Goal: Task Accomplishment & Management: Manage account settings

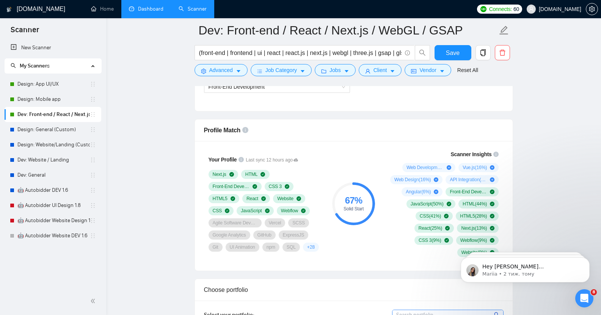
click at [147, 10] on link "Dashboard" at bounding box center [146, 9] width 34 height 6
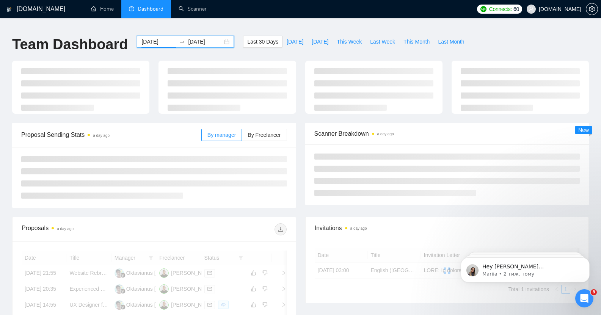
click at [145, 38] on input "[DATE]" at bounding box center [158, 42] width 34 height 8
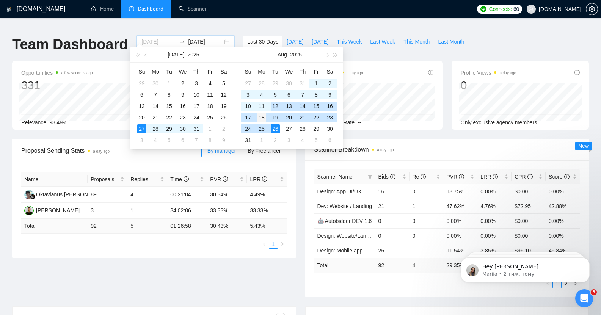
type input "[DATE]"
click at [258, 117] on div "18" at bounding box center [261, 117] width 9 height 9
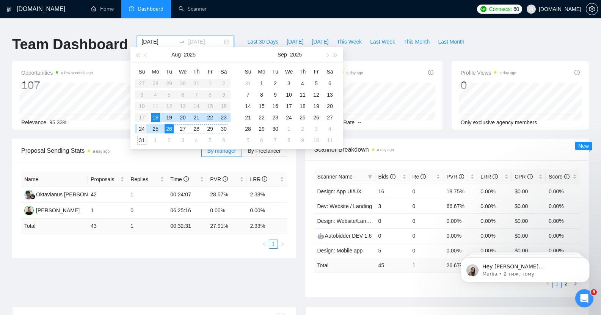
type input "[DATE]"
click at [139, 127] on div "24" at bounding box center [141, 128] width 9 height 9
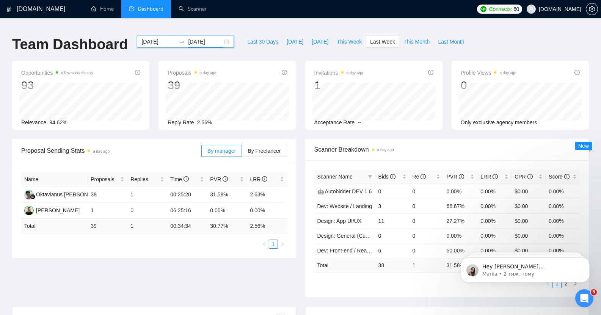
click at [222, 36] on div "[DATE] [DATE]" at bounding box center [185, 42] width 97 height 12
click at [236, 17] on ul "Home Dashboard Scanner" at bounding box center [276, 9] width 394 height 18
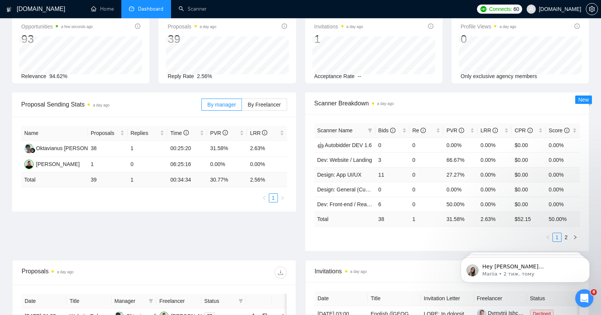
scroll to position [48, 0]
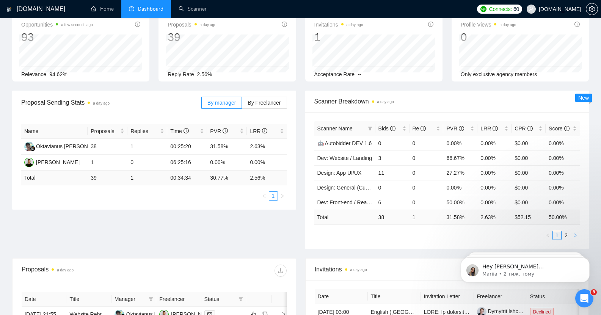
click at [576, 233] on icon "right" at bounding box center [574, 235] width 5 height 5
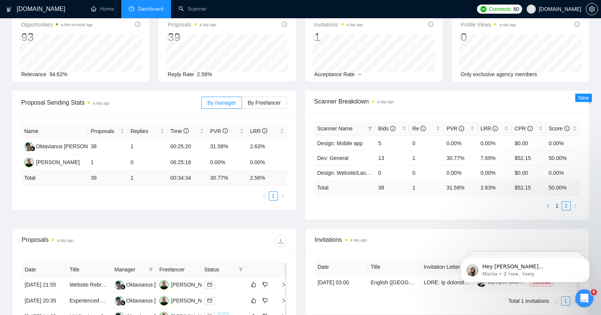
click at [547, 203] on icon "left" at bounding box center [547, 205] width 5 height 5
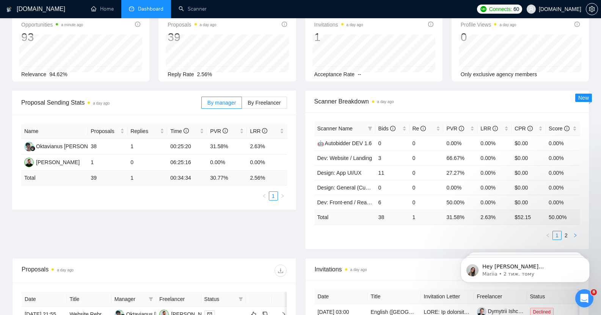
click at [575, 233] on icon "right" at bounding box center [575, 235] width 2 height 4
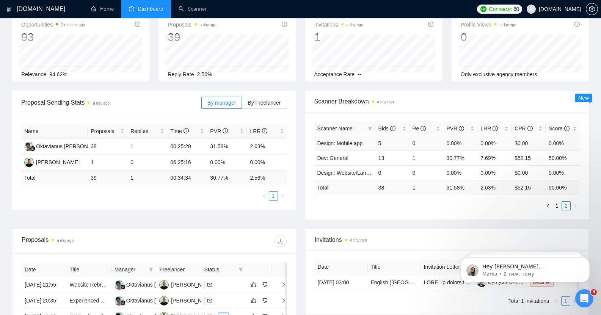
click at [380, 139] on td "5" at bounding box center [392, 143] width 34 height 15
click at [378, 137] on td "5" at bounding box center [392, 143] width 34 height 15
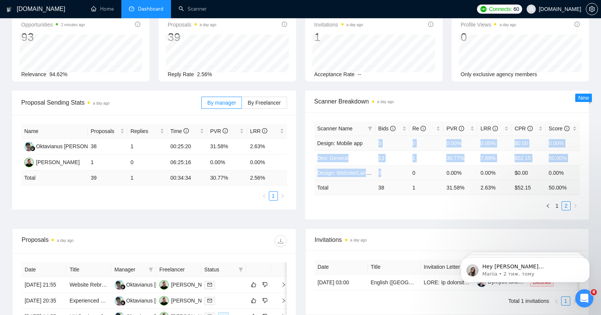
drag, startPoint x: 378, startPoint y: 137, endPoint x: 403, endPoint y: 170, distance: 41.7
click at [403, 170] on tbody "Design: Mobile app 5 0 0.00% 0.00% $0.00 0.00% Dev: General 13 1 30.77% 7.69% $…" at bounding box center [447, 158] width 266 height 44
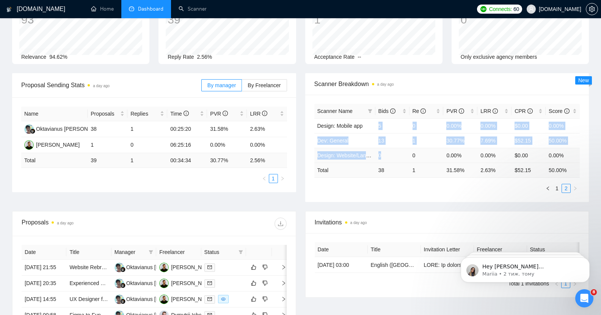
scroll to position [64, 0]
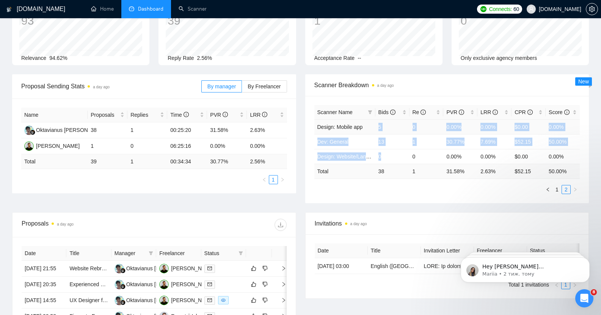
click at [392, 119] on td "5" at bounding box center [392, 126] width 34 height 15
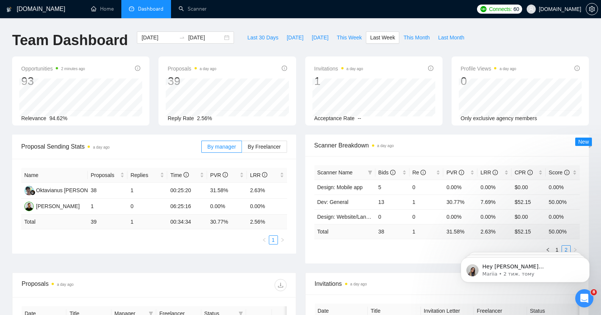
scroll to position [0, 0]
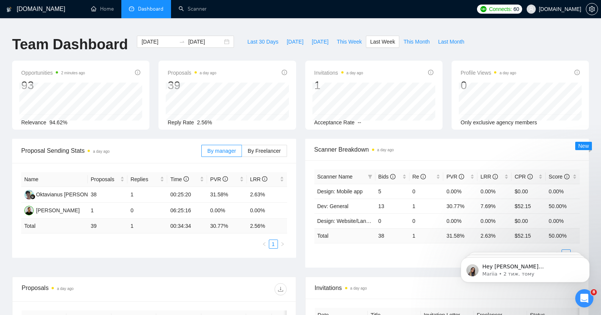
click at [173, 68] on span "Proposals a day ago" at bounding box center [191, 72] width 48 height 9
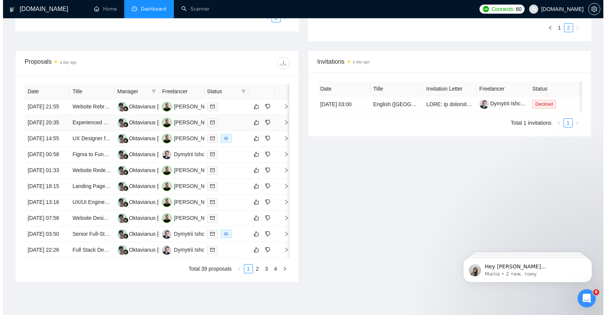
scroll to position [0, 0]
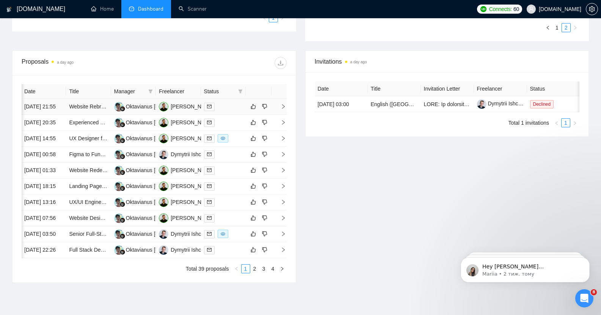
click at [282, 105] on icon "right" at bounding box center [282, 106] width 5 height 5
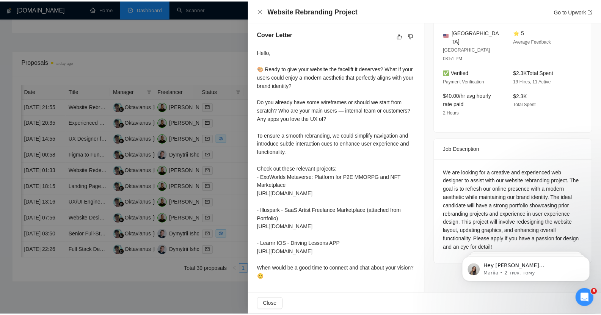
scroll to position [0, 0]
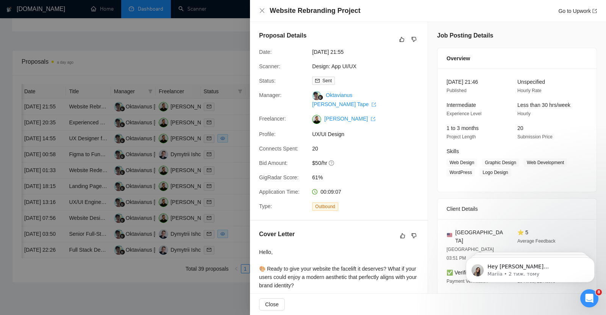
click at [262, 7] on div "Website Rebranding Project Go to Upwork" at bounding box center [428, 10] width 338 height 9
click at [260, 10] on icon "close" at bounding box center [262, 11] width 6 height 6
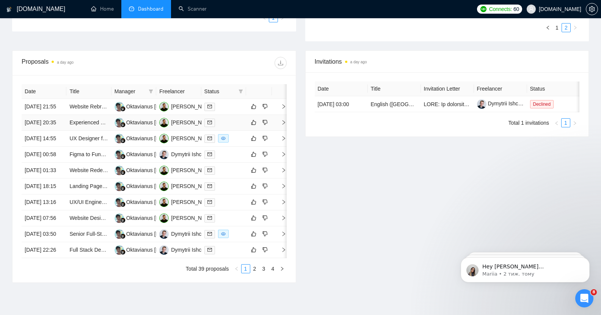
click at [283, 125] on icon "right" at bounding box center [283, 122] width 5 height 5
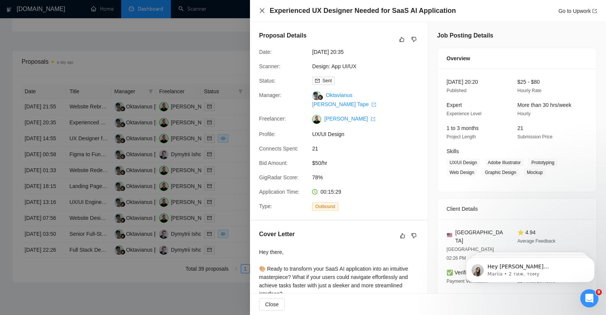
click at [263, 11] on icon "close" at bounding box center [262, 10] width 5 height 5
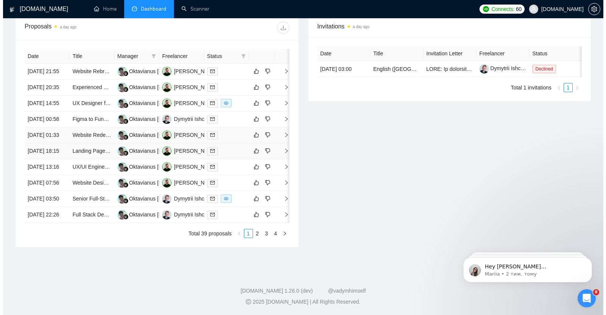
scroll to position [278, 0]
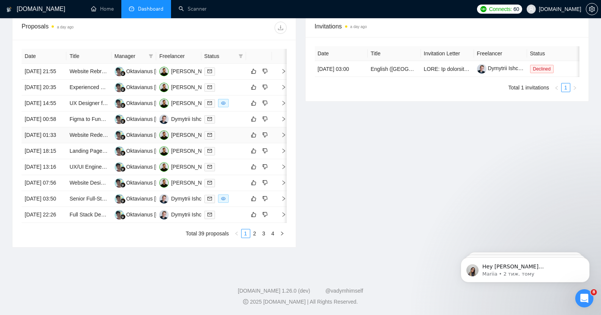
click at [283, 138] on icon "right" at bounding box center [283, 134] width 5 height 5
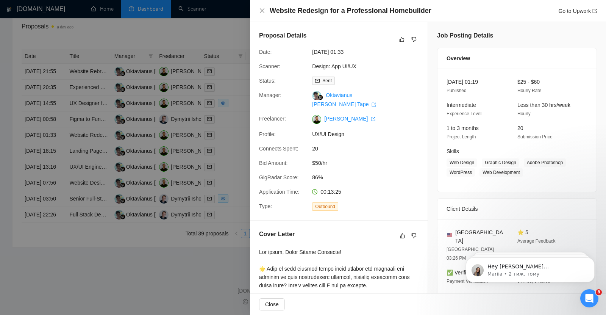
click at [263, 7] on div "Website Redesign for a Professional Homebuilder Go to Upwork" at bounding box center [428, 10] width 338 height 9
click at [263, 9] on icon "close" at bounding box center [262, 11] width 6 height 6
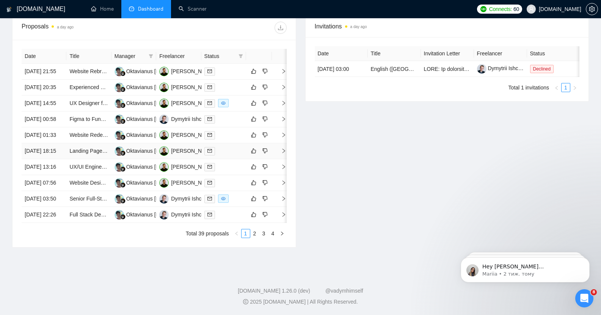
click at [283, 153] on icon "right" at bounding box center [283, 150] width 5 height 5
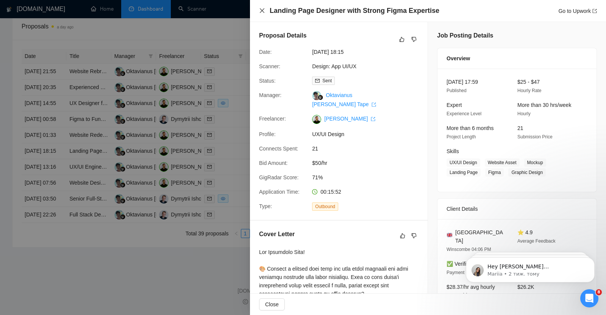
click at [261, 10] on icon "close" at bounding box center [262, 10] width 5 height 5
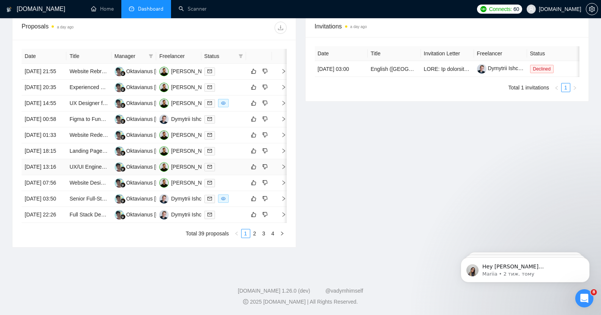
click at [282, 169] on icon "right" at bounding box center [283, 166] width 5 height 5
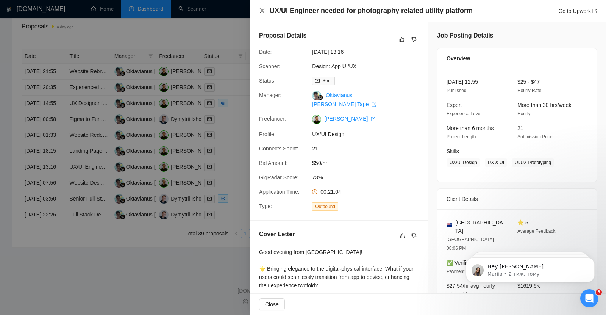
click at [259, 9] on icon "close" at bounding box center [262, 11] width 6 height 6
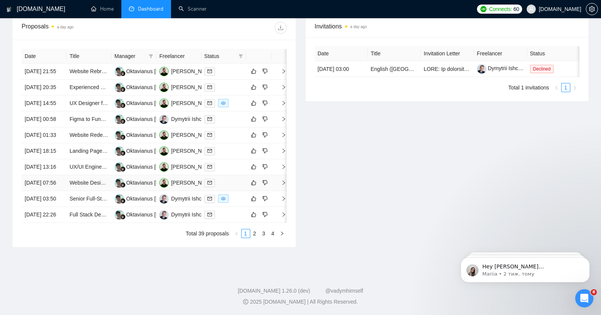
click at [285, 185] on icon "right" at bounding box center [283, 182] width 5 height 5
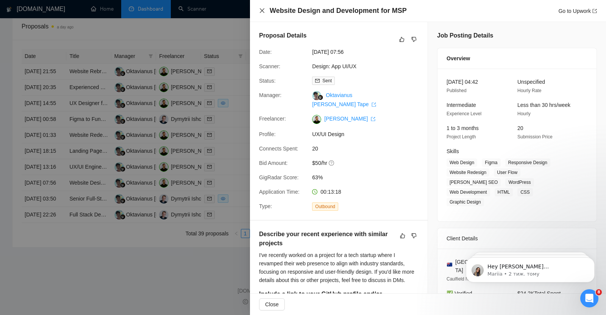
click at [261, 9] on icon "close" at bounding box center [262, 11] width 6 height 6
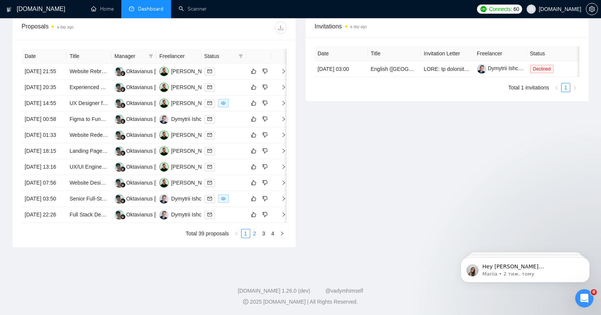
click at [254, 238] on link "2" at bounding box center [254, 233] width 8 height 8
click at [284, 84] on icon "right" at bounding box center [283, 86] width 5 height 5
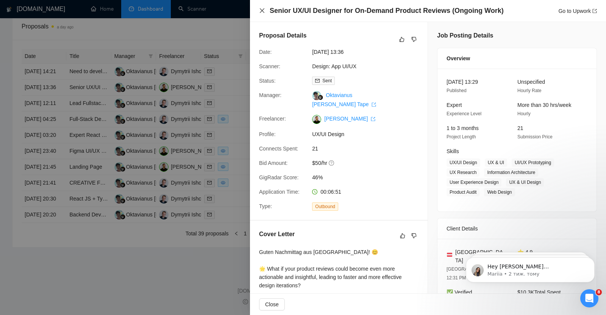
click at [262, 8] on icon "close" at bounding box center [262, 11] width 6 height 6
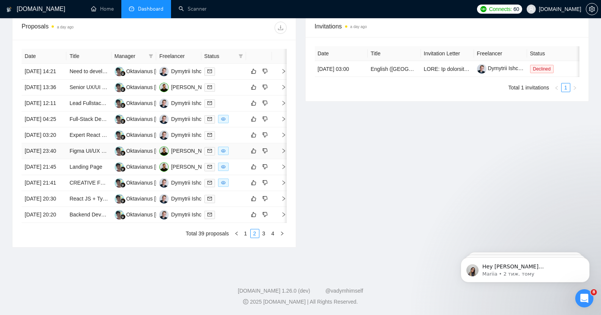
click at [283, 153] on icon "right" at bounding box center [283, 150] width 5 height 5
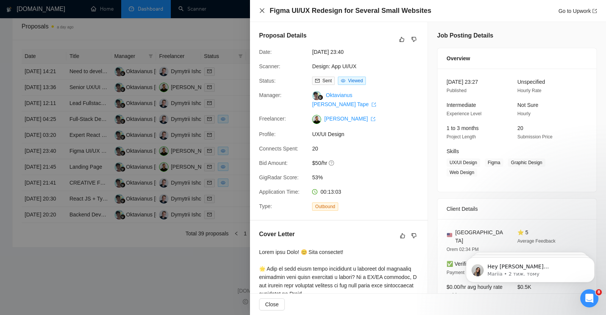
click at [259, 13] on icon "close" at bounding box center [262, 11] width 6 height 6
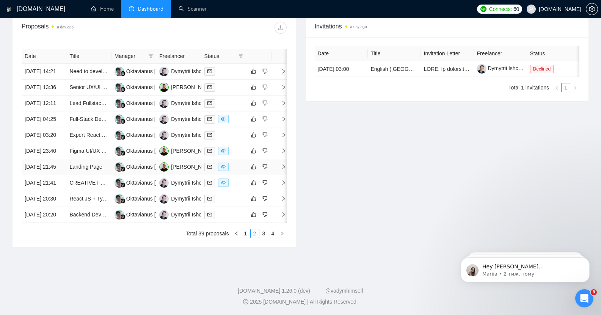
click at [284, 169] on icon "right" at bounding box center [283, 166] width 5 height 5
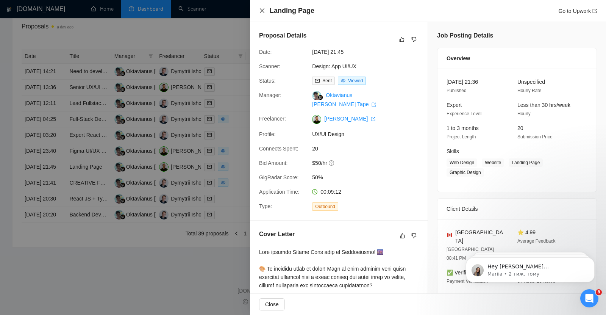
click at [261, 9] on icon "close" at bounding box center [262, 10] width 5 height 5
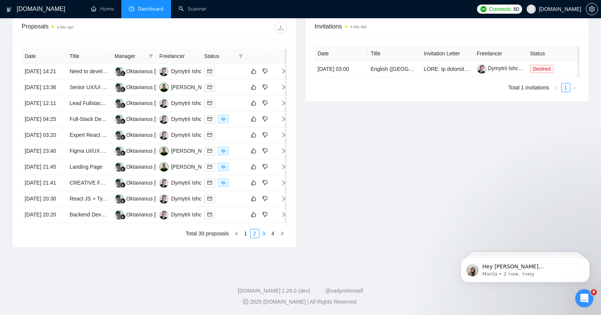
click at [263, 238] on link "3" at bounding box center [264, 233] width 8 height 8
click at [283, 169] on icon "right" at bounding box center [283, 166] width 3 height 5
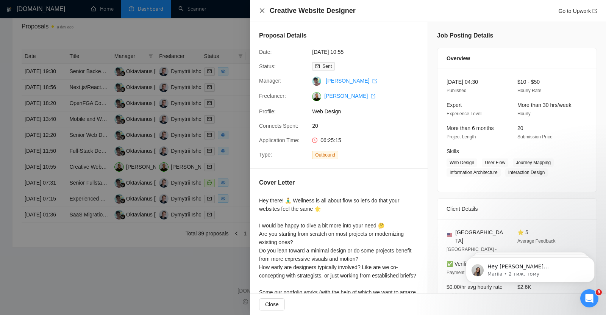
click at [262, 12] on icon "close" at bounding box center [262, 11] width 6 height 6
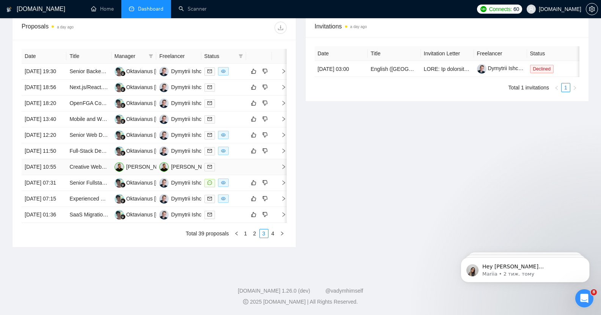
click at [282, 169] on icon "right" at bounding box center [283, 166] width 5 height 5
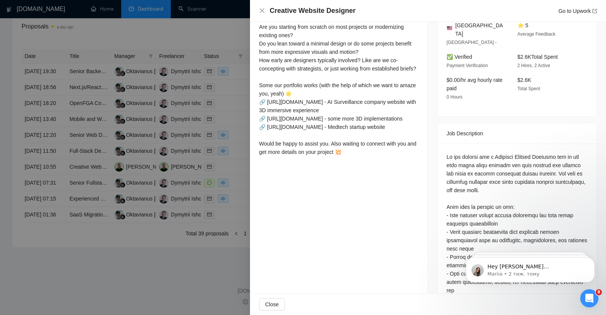
scroll to position [207, 0]
click at [263, 11] on icon "close" at bounding box center [262, 11] width 6 height 6
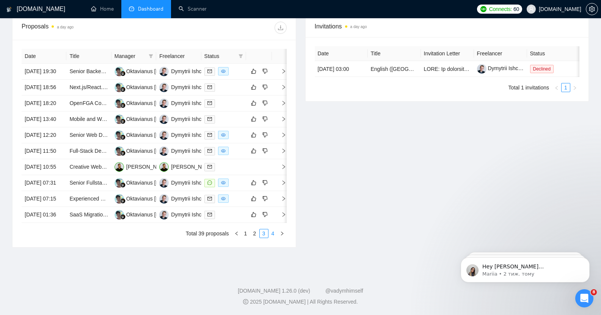
click at [273, 238] on link "4" at bounding box center [273, 233] width 8 height 8
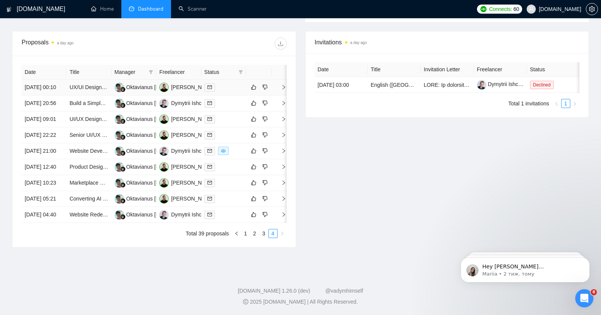
click at [282, 84] on icon "right" at bounding box center [283, 86] width 5 height 5
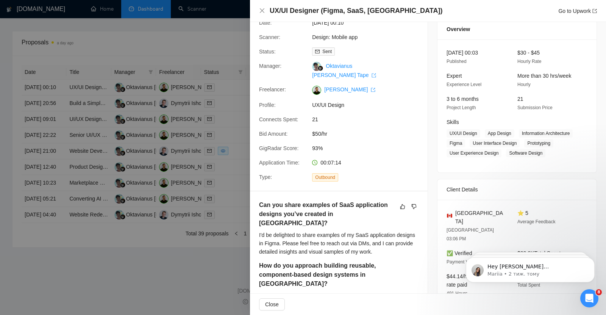
scroll to position [0, 0]
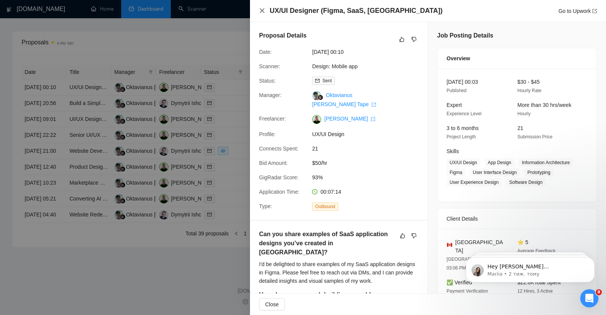
click at [262, 11] on icon "close" at bounding box center [262, 11] width 6 height 6
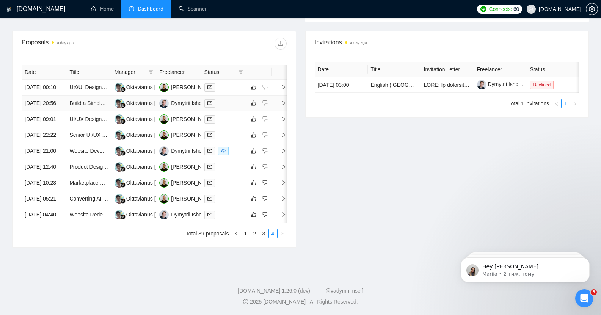
click at [283, 100] on icon "right" at bounding box center [283, 102] width 5 height 5
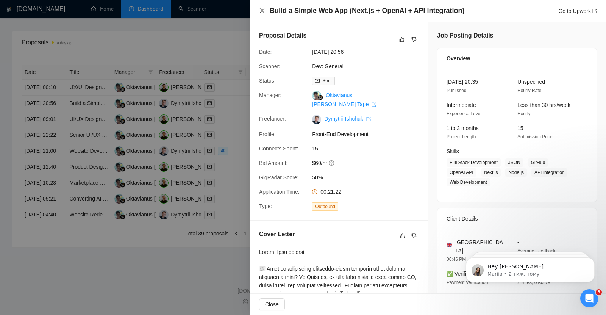
click at [263, 9] on icon "close" at bounding box center [262, 11] width 6 height 6
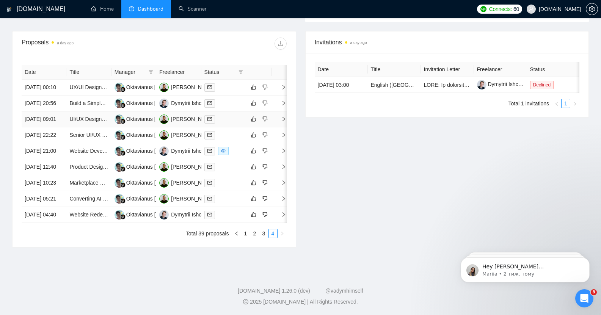
click at [283, 116] on icon "right" at bounding box center [283, 118] width 5 height 5
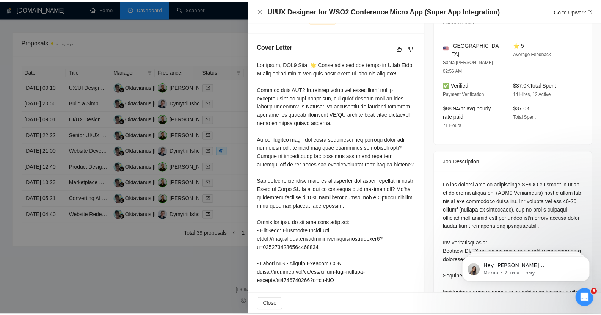
scroll to position [186, 0]
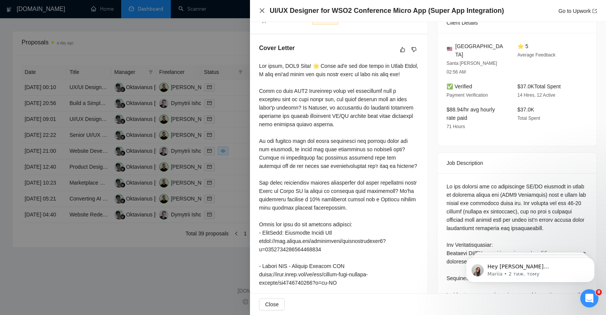
click at [261, 11] on icon "close" at bounding box center [262, 10] width 5 height 5
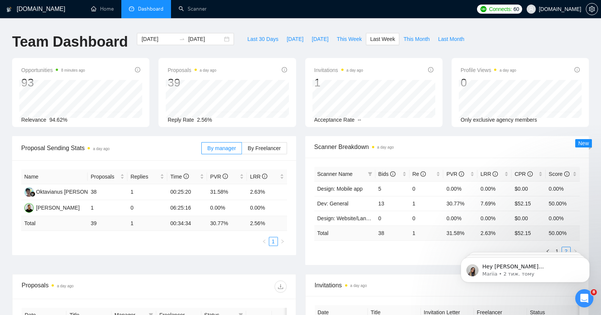
scroll to position [0, 0]
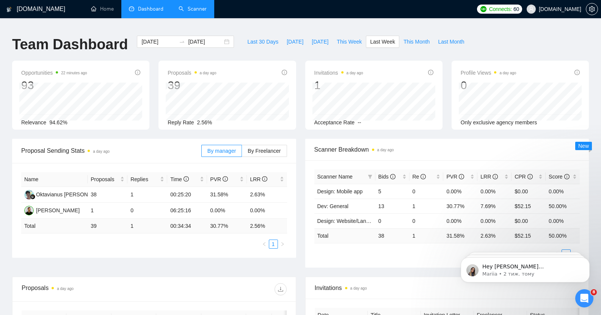
click at [192, 8] on link "Scanner" at bounding box center [192, 9] width 28 height 6
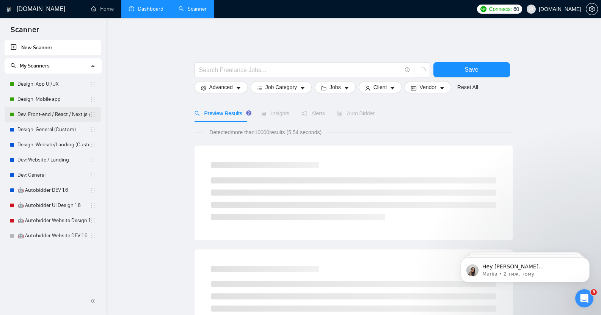
click at [52, 111] on link "Dev: Front-end / React / Next.js / WebGL / GSAP" at bounding box center [53, 114] width 72 height 15
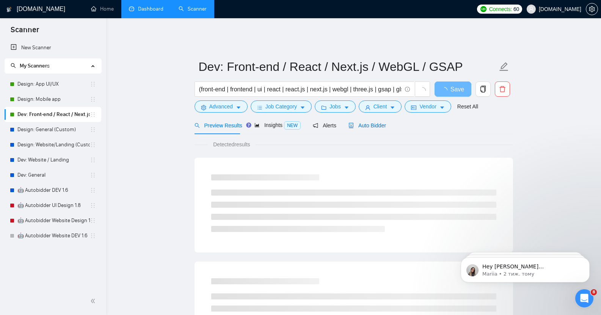
click at [365, 122] on span "Auto Bidder" at bounding box center [367, 125] width 38 height 6
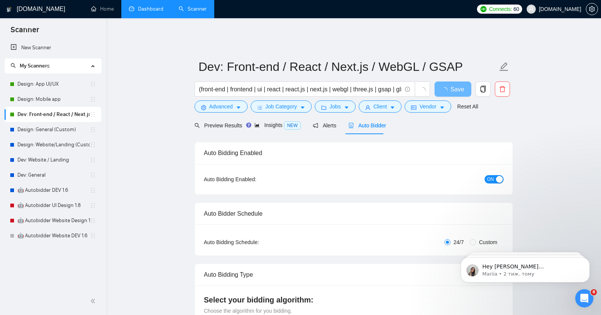
checkbox input "true"
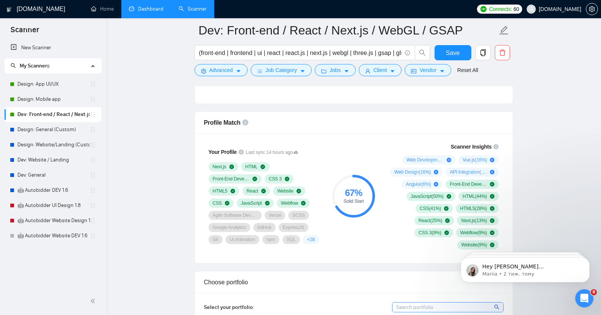
scroll to position [474, 0]
